Goal: Information Seeking & Learning: Compare options

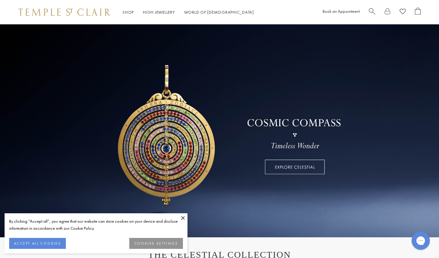
click at [58, 244] on button "ACCEPT ALL COOKIES" at bounding box center [37, 243] width 57 height 11
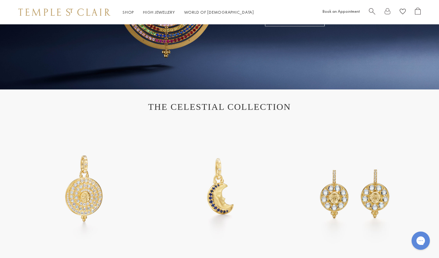
scroll to position [164, 0]
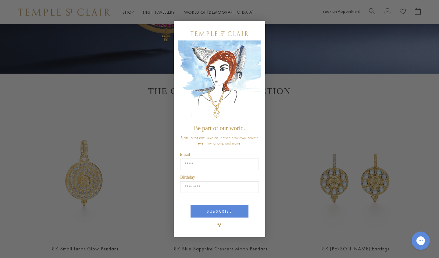
click at [260, 26] on circle "Close dialog" at bounding box center [257, 27] width 7 height 7
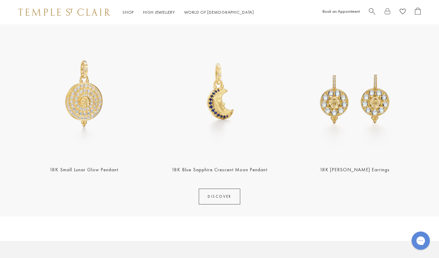
scroll to position [244, 0]
click at [106, 169] on link "18K Small Lunar Glow Pendant" at bounding box center [84, 168] width 69 height 6
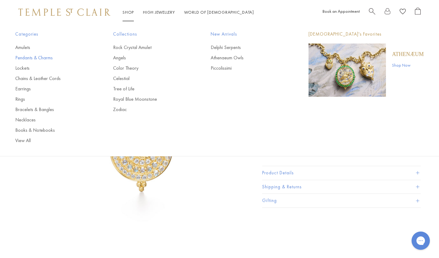
click at [49, 59] on link "Pendants & Charms" at bounding box center [51, 58] width 73 height 7
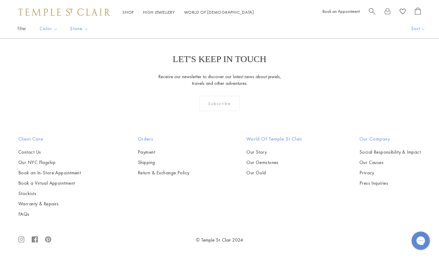
scroll to position [3617, 0]
click at [210, 14] on link "2" at bounding box center [210, 5] width 20 height 17
click at [242, 14] on link "3" at bounding box center [239, 5] width 20 height 17
